Goal: Information Seeking & Learning: Learn about a topic

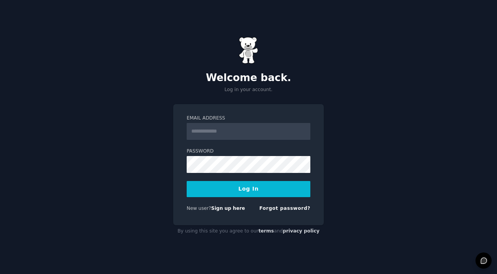
click at [237, 125] on input "Email Address" at bounding box center [249, 131] width 124 height 17
click at [0, 273] on com-1password-button at bounding box center [0, 274] width 0 height 0
type input "**********"
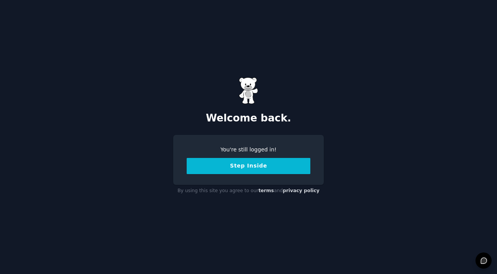
click at [245, 166] on button "Step Inside" at bounding box center [249, 166] width 124 height 16
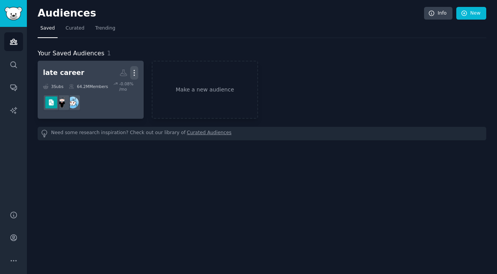
click at [134, 72] on icon "button" at bounding box center [134, 72] width 1 height 5
click at [115, 87] on p "Delete" at bounding box center [113, 89] width 18 height 8
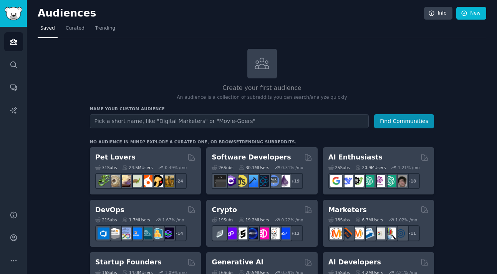
click at [146, 124] on input "text" at bounding box center [229, 121] width 279 height 14
type input "project manager"
click at [396, 128] on button "Find Communities" at bounding box center [404, 121] width 60 height 14
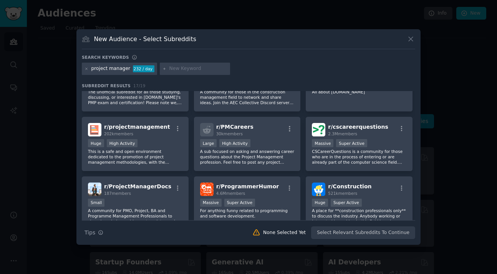
scroll to position [36, 0]
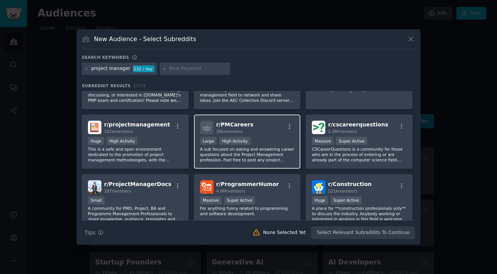
click at [253, 150] on p "A sub focused on asking and answering career questions about the Project Manage…" at bounding box center [247, 154] width 94 height 16
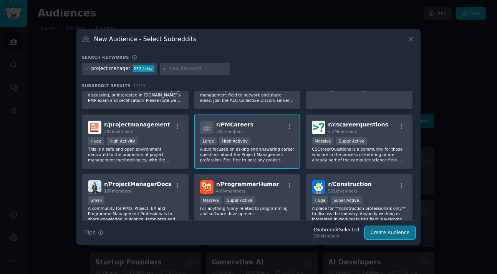
click at [399, 233] on button "Create Audience" at bounding box center [390, 232] width 51 height 13
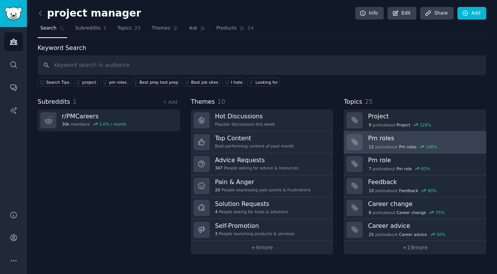
click at [389, 144] on div "12 post s about Pm roles 100 %" at bounding box center [403, 146] width 70 height 7
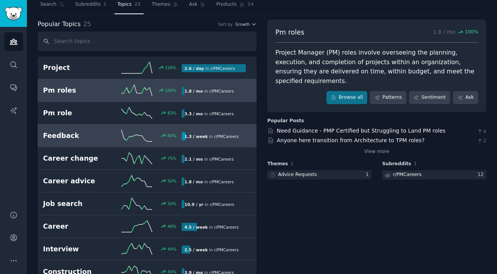
scroll to position [27, 0]
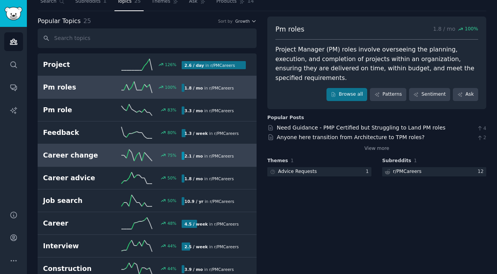
click at [132, 150] on icon at bounding box center [136, 155] width 31 height 12
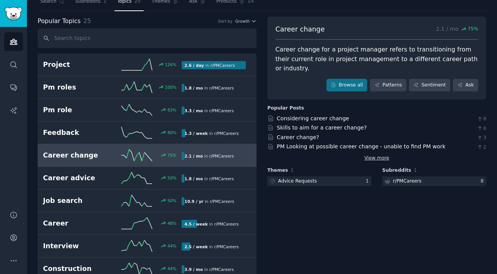
click at [384, 155] on link "View more" at bounding box center [376, 158] width 25 height 7
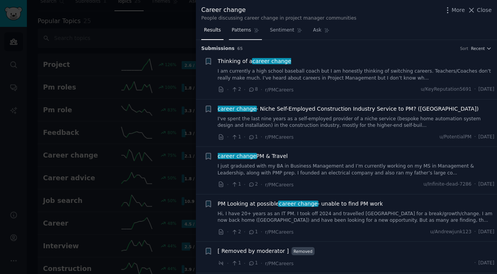
click at [248, 33] on span "Patterns" at bounding box center [241, 30] width 19 height 7
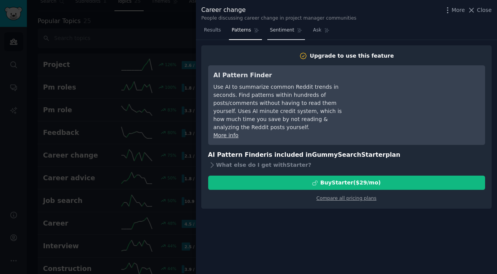
click at [292, 32] on span "Sentiment" at bounding box center [282, 30] width 24 height 7
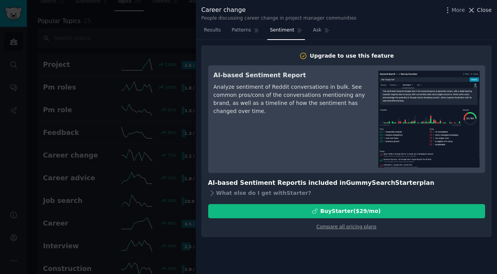
click at [484, 11] on span "Close" at bounding box center [484, 10] width 15 height 8
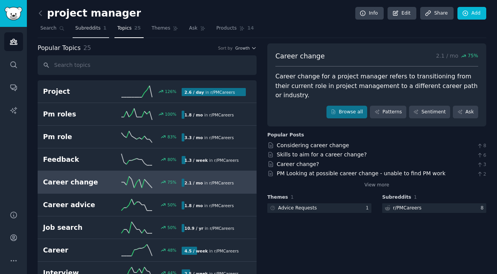
click at [87, 31] on span "Subreddits" at bounding box center [87, 28] width 25 height 7
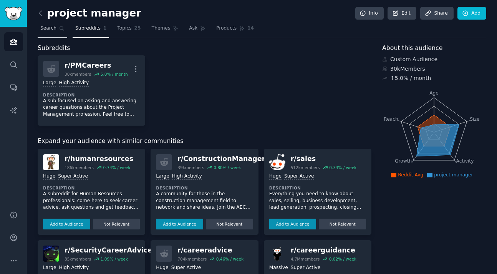
click at [50, 27] on span "Search" at bounding box center [48, 28] width 16 height 7
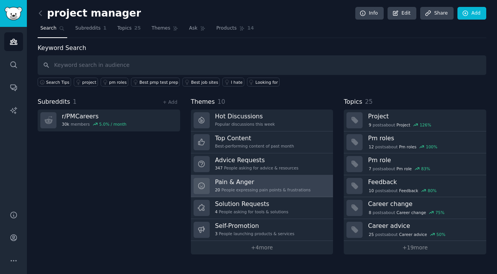
click at [248, 185] on h3 "Pain & Anger" at bounding box center [263, 182] width 96 height 8
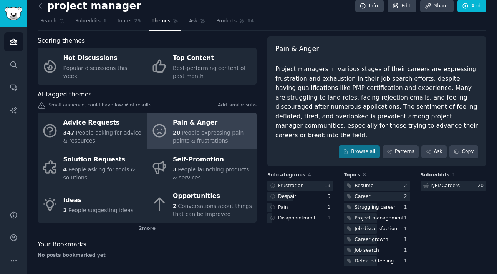
scroll to position [8, 0]
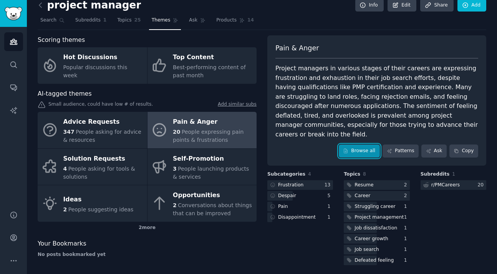
click at [356, 144] on link "Browse all" at bounding box center [359, 150] width 41 height 13
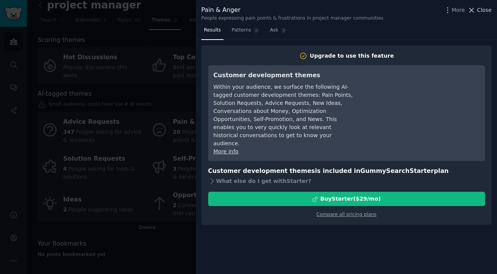
click at [487, 9] on span "Close" at bounding box center [484, 10] width 15 height 8
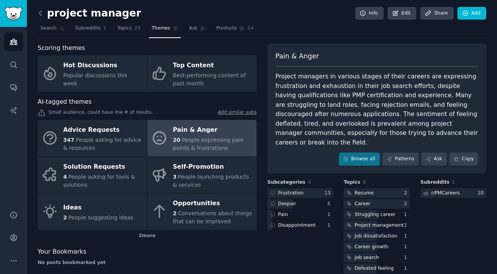
click at [42, 13] on icon at bounding box center [40, 13] width 8 height 8
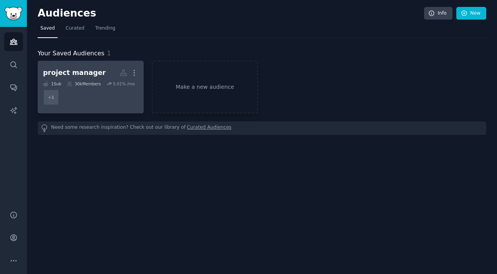
click at [110, 101] on dd "+ 1" at bounding box center [90, 97] width 95 height 22
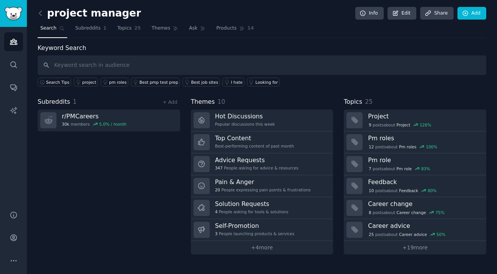
click at [142, 62] on input "text" at bounding box center [262, 65] width 449 height 20
type input ""[PERSON_NAME] code""
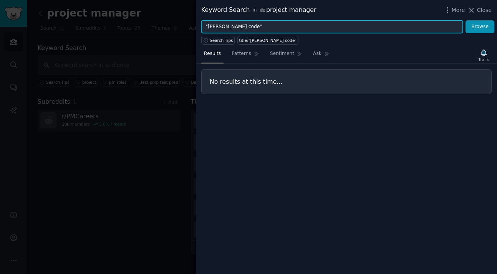
click at [239, 26] on input ""[PERSON_NAME] code"" at bounding box center [332, 26] width 262 height 13
drag, startPoint x: 239, startPoint y: 26, endPoint x: 200, endPoint y: 26, distance: 38.4
click at [200, 26] on div ""[PERSON_NAME] code" Browse" at bounding box center [346, 26] width 301 height 13
click at [465, 20] on button "Browse" at bounding box center [479, 26] width 29 height 13
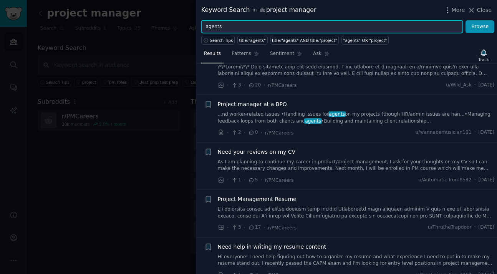
scroll to position [513, 0]
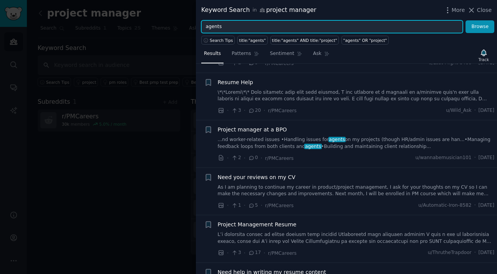
drag, startPoint x: 226, startPoint y: 27, endPoint x: 201, endPoint y: 24, distance: 25.2
click at [201, 24] on input "agents" at bounding box center [332, 26] width 262 height 13
click at [465, 20] on button "Browse" at bounding box center [479, 26] width 29 height 13
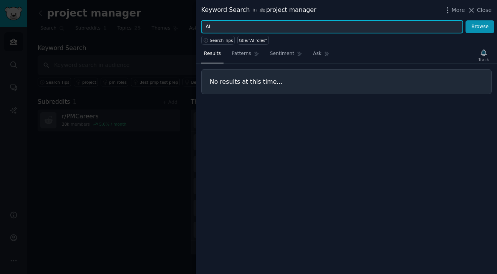
type input "A"
type input "AI"
click at [465, 20] on button "Browse" at bounding box center [479, 26] width 29 height 13
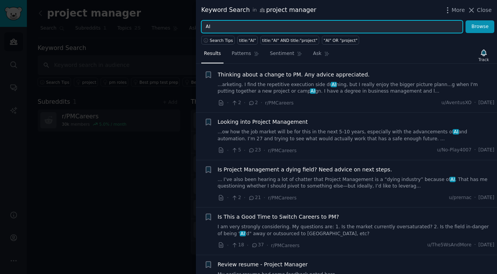
scroll to position [11, 0]
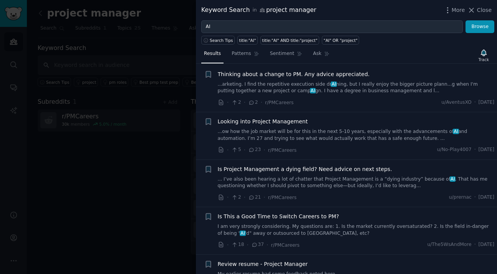
click at [297, 181] on link "... I’ve also been hearing a lot of chatter that Project Management is a “dying…" at bounding box center [356, 182] width 277 height 13
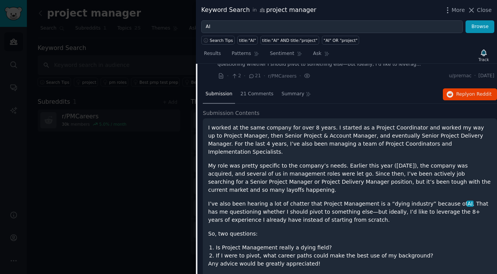
scroll to position [130, 0]
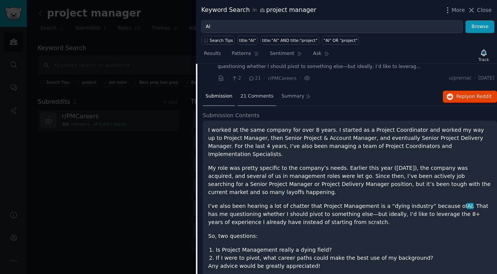
click at [255, 96] on span "21 Comments" at bounding box center [256, 96] width 33 height 7
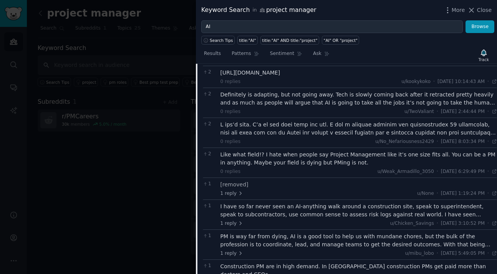
scroll to position [297, 0]
click at [274, 130] on div at bounding box center [358, 128] width 277 height 16
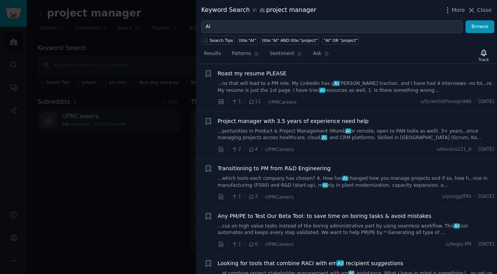
scroll to position [1019, 0]
